Goal: Task Accomplishment & Management: Manage account settings

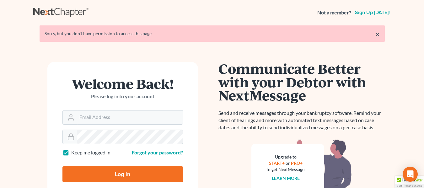
type input "[EMAIL_ADDRESS][DOMAIN_NAME]"
click at [121, 173] on input "Log In" at bounding box center [122, 174] width 120 height 16
type input "Thinking..."
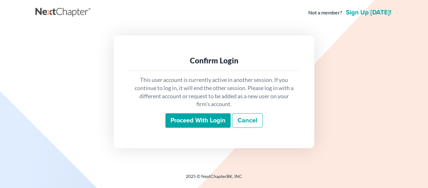
click at [181, 118] on input "Proceed with login" at bounding box center [198, 120] width 65 height 14
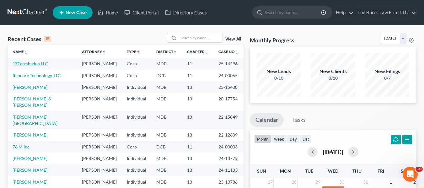
click at [28, 62] on link "17Farmhaden LLC" at bounding box center [30, 63] width 35 height 5
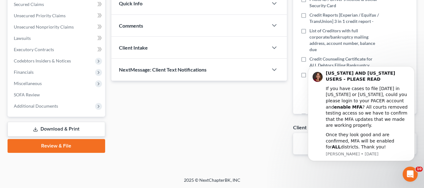
scroll to position [112, 0]
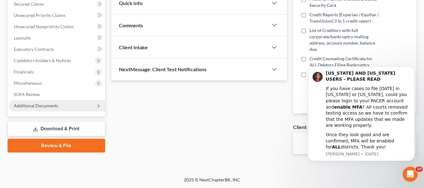
click at [29, 110] on span "Additional Documents" at bounding box center [57, 105] width 96 height 11
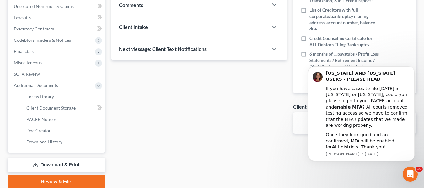
scroll to position [143, 0]
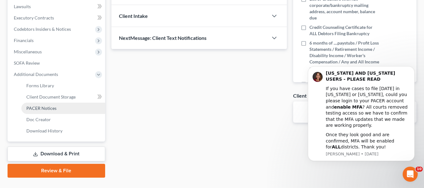
click at [46, 107] on span "PACER Notices" at bounding box center [41, 107] width 30 height 5
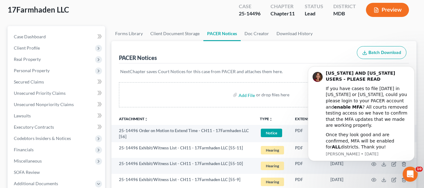
scroll to position [31, 0]
